Goal: Information Seeking & Learning: Learn about a topic

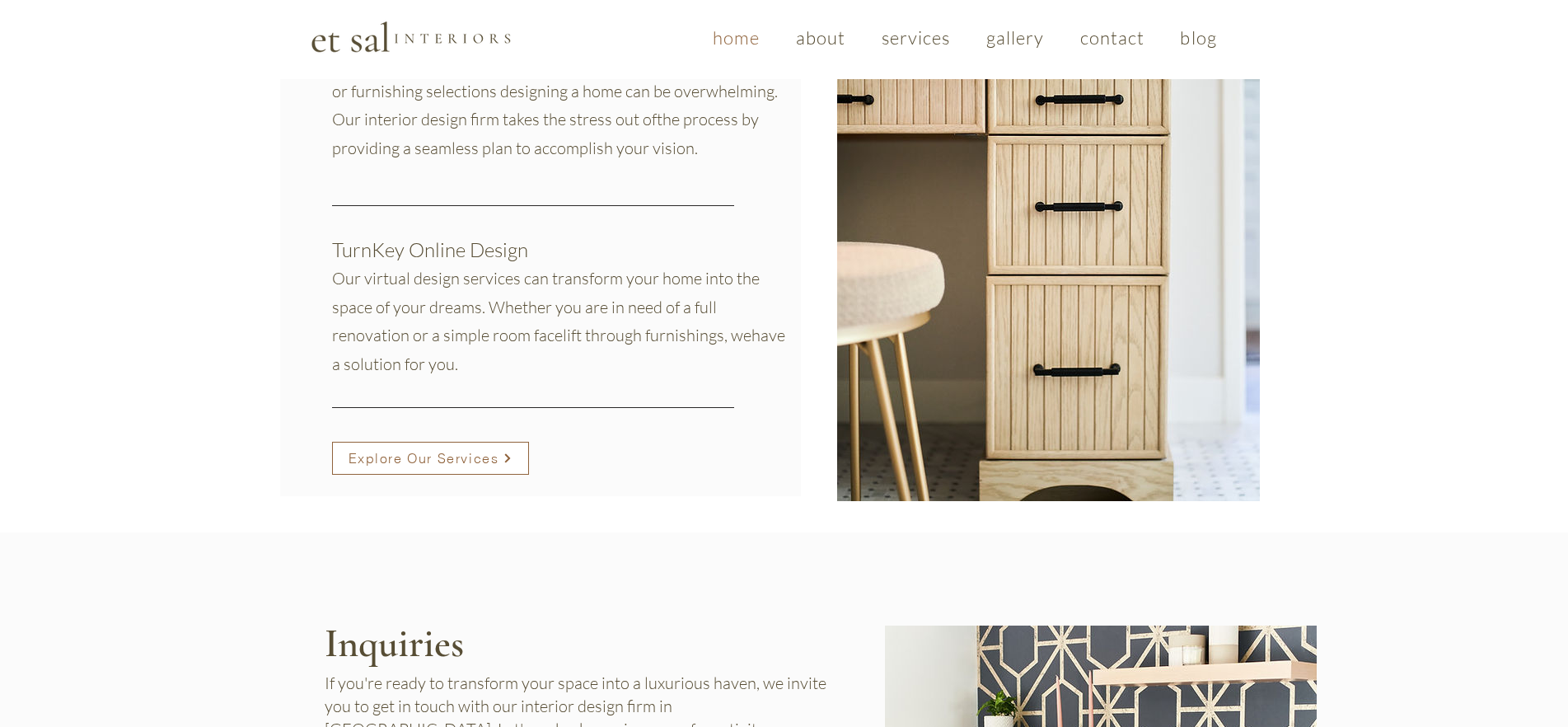
scroll to position [1389, 0]
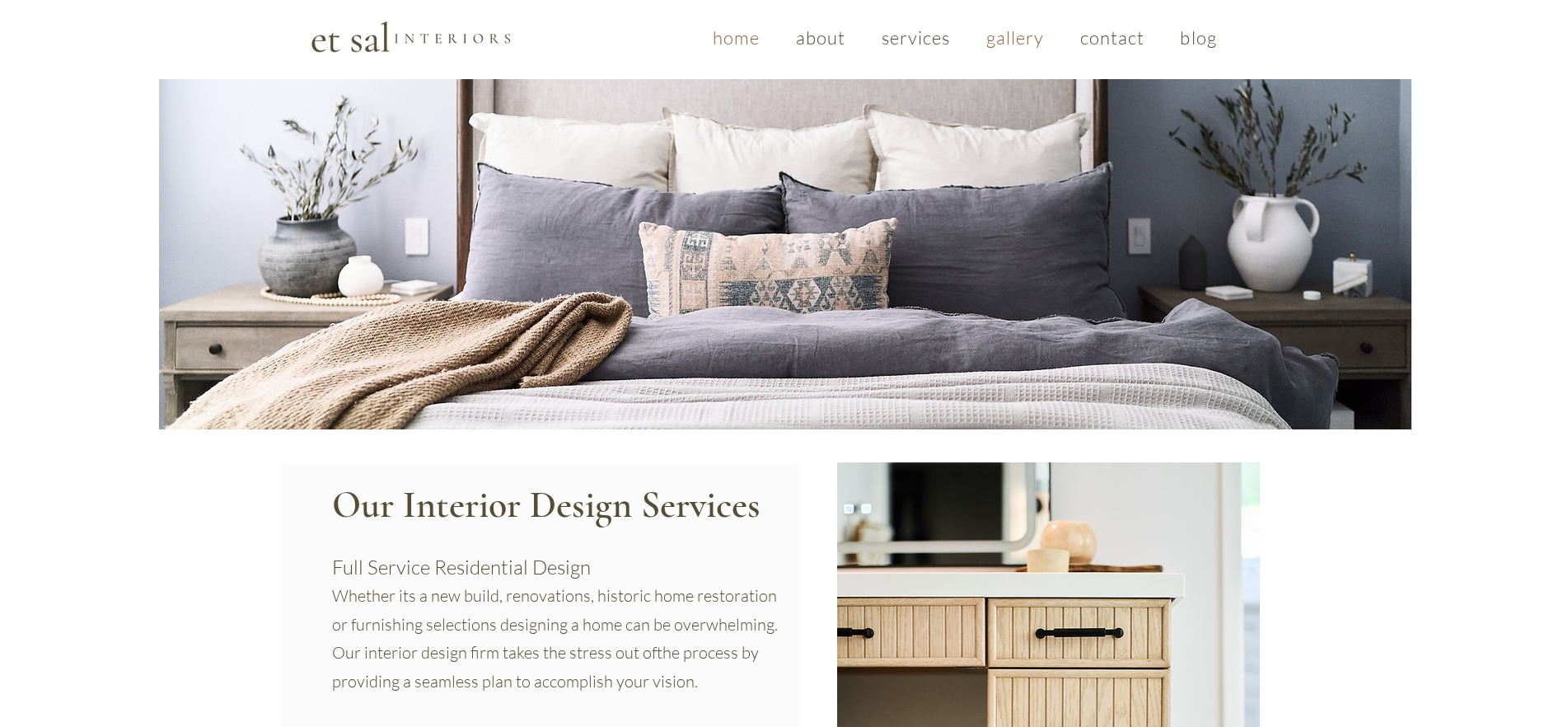
click at [1019, 50] on link "gallery" at bounding box center [1015, 38] width 87 height 38
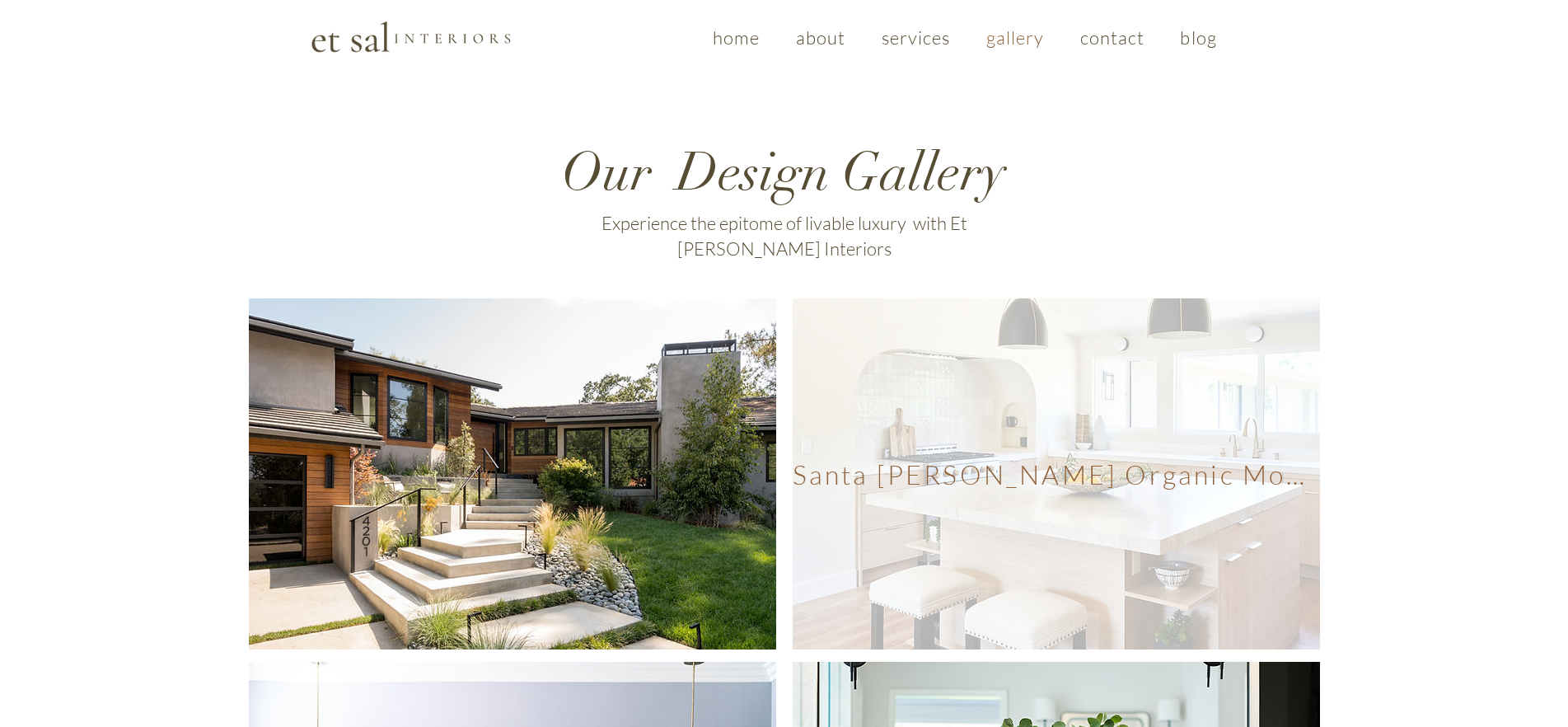
click at [1065, 492] on span "Santa [PERSON_NAME] Organic Modern" at bounding box center [1056, 473] width 527 height 351
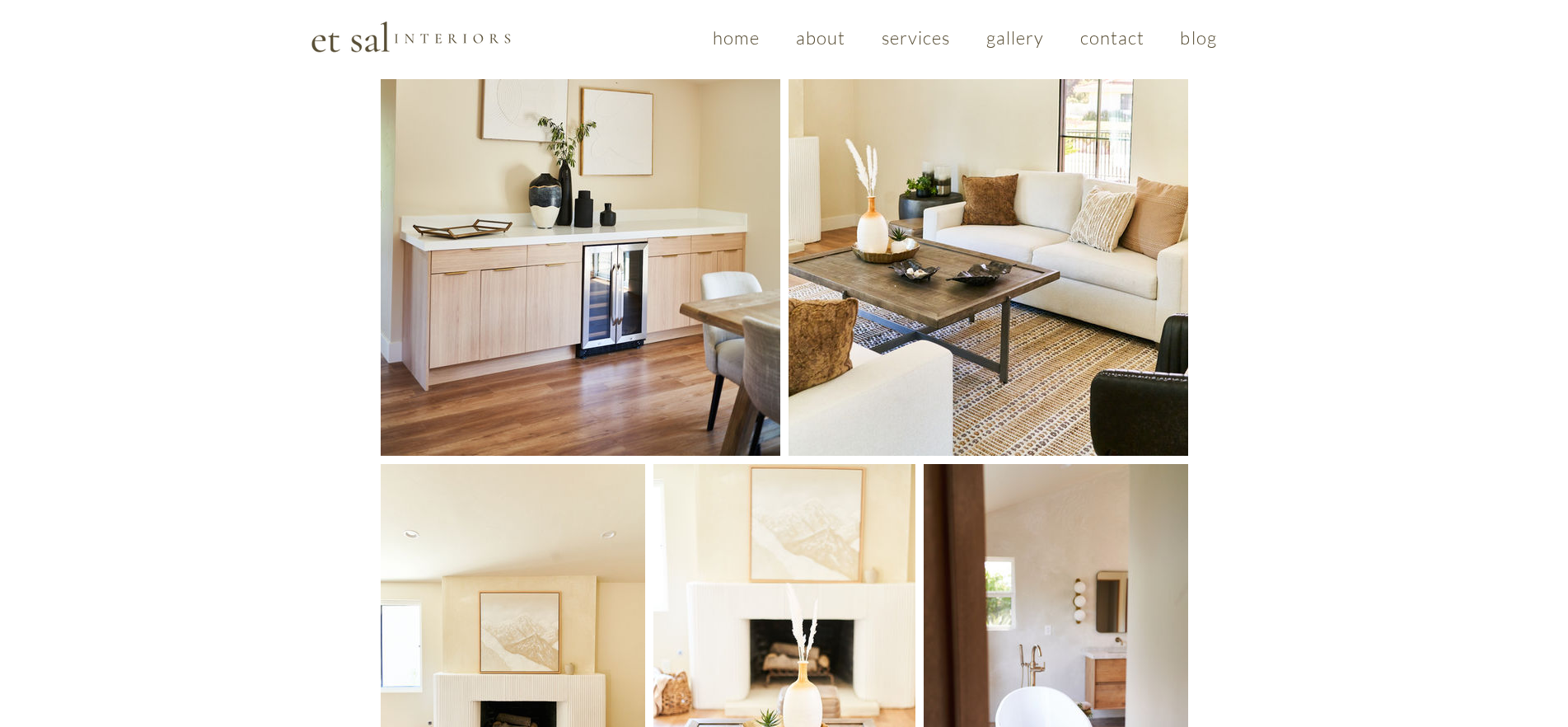
scroll to position [959, 0]
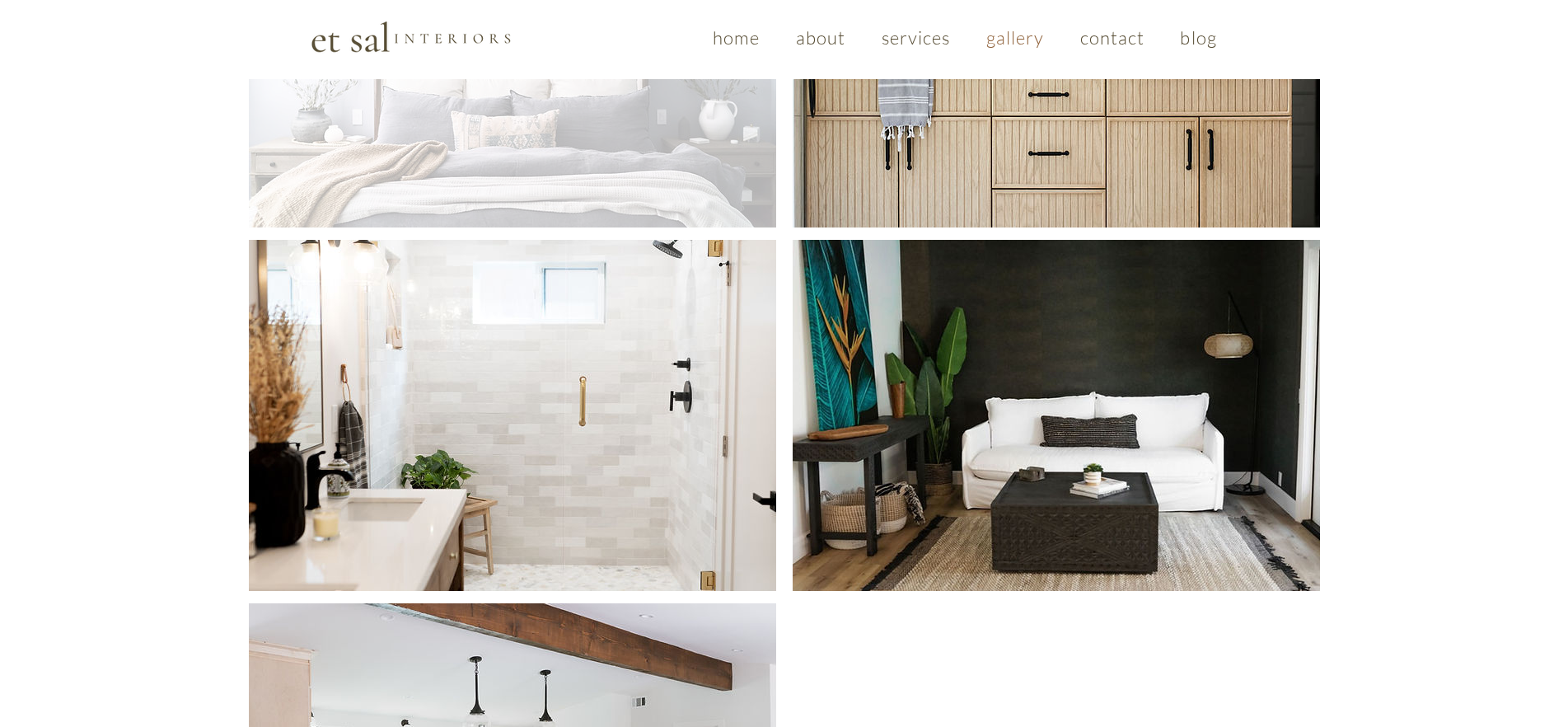
scroll to position [617, 0]
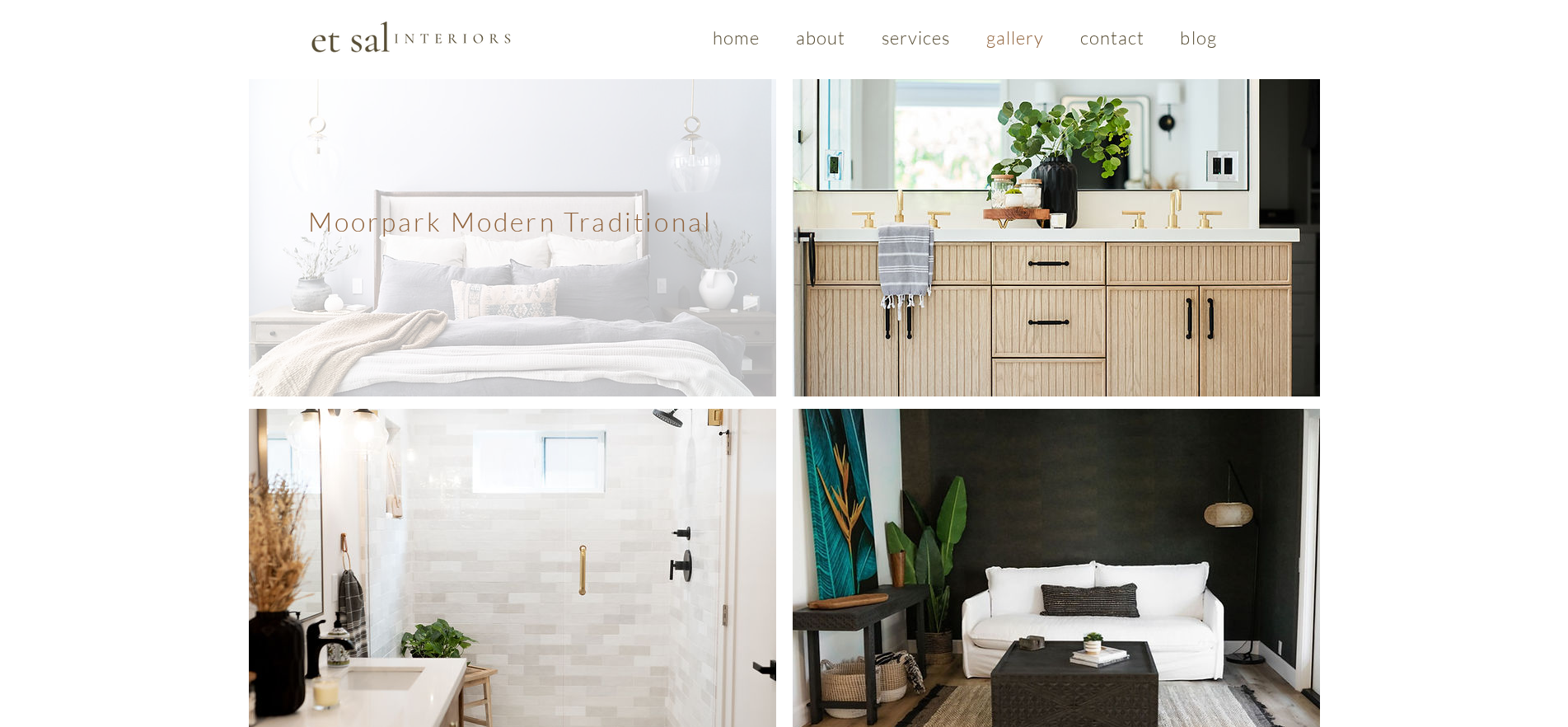
click at [629, 266] on span "Moorpark Modern Traditional" at bounding box center [512, 220] width 527 height 351
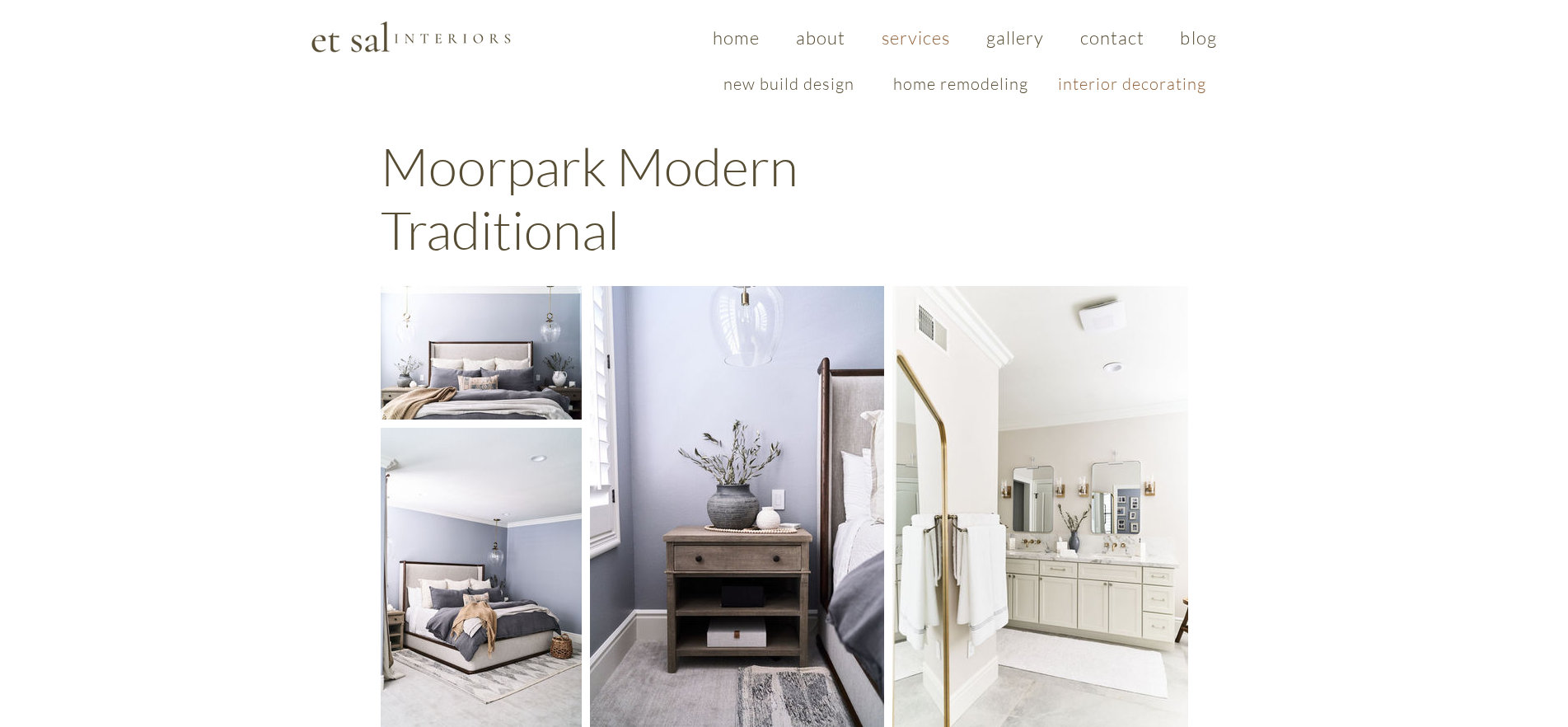
click at [1098, 83] on span "interior decorating" at bounding box center [1132, 84] width 149 height 21
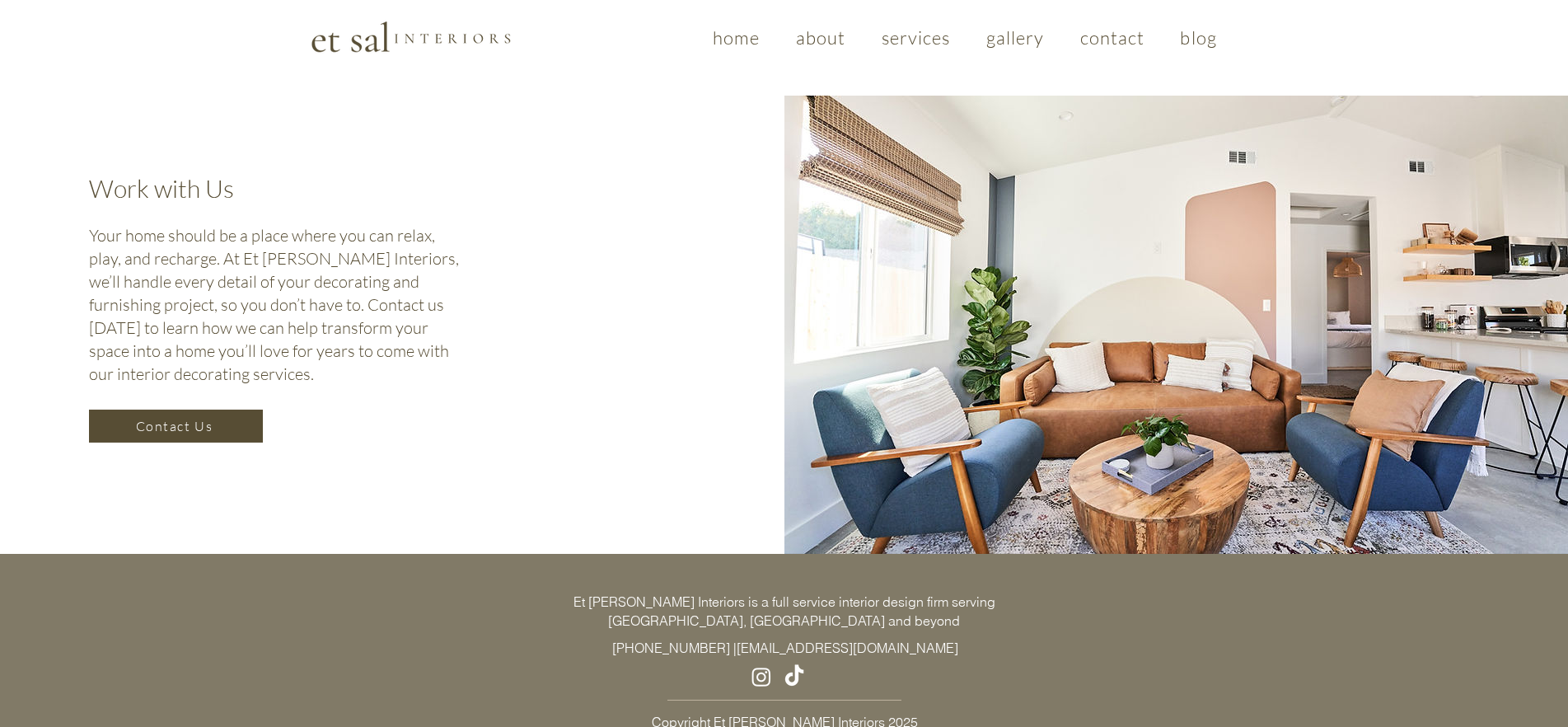
scroll to position [2881, 0]
